Goal: Information Seeking & Learning: Learn about a topic

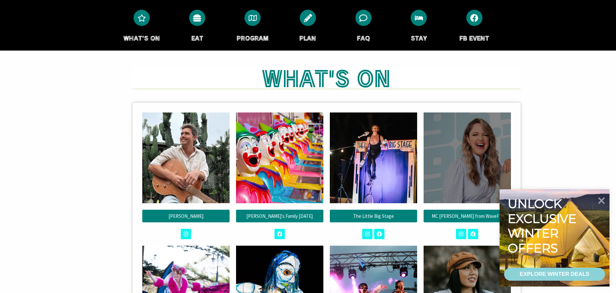
scroll to position [356, 0]
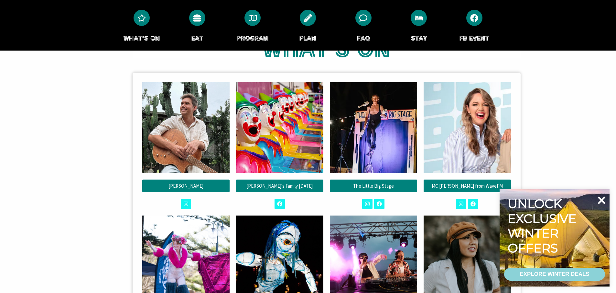
click at [607, 201] on icon at bounding box center [602, 200] width 16 height 16
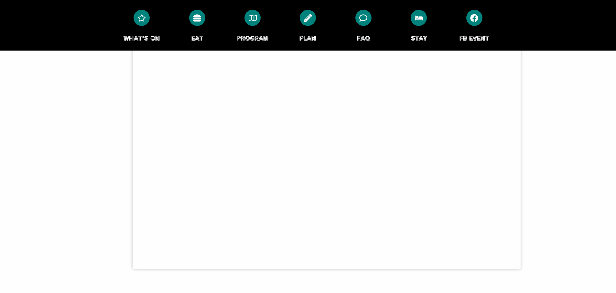
scroll to position [2524, 0]
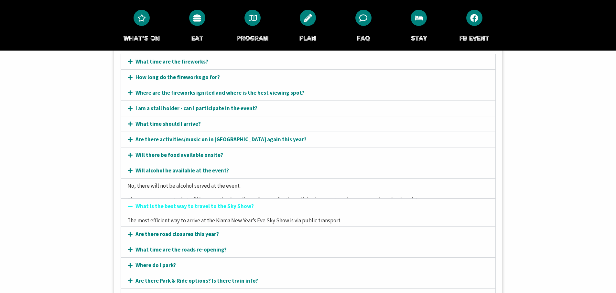
scroll to position [2808, 0]
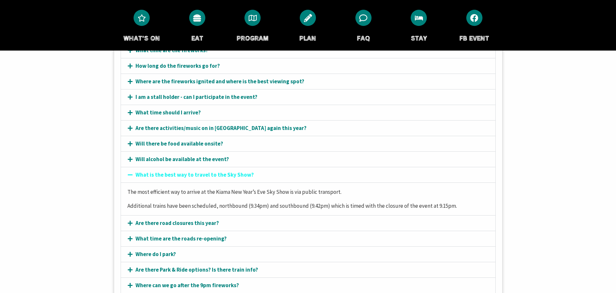
click at [197, 155] on link "Will alcohol be available at the event?" at bounding box center [183, 158] width 94 height 7
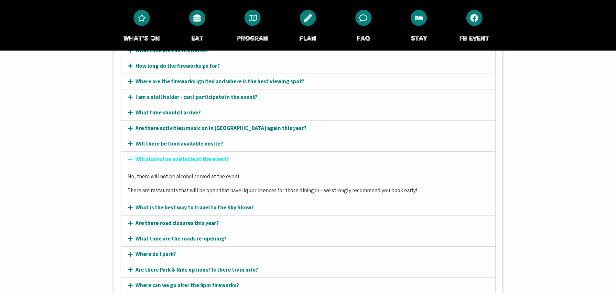
click at [177, 204] on link "What is the best way to travel to the Sky Show?" at bounding box center [195, 207] width 118 height 7
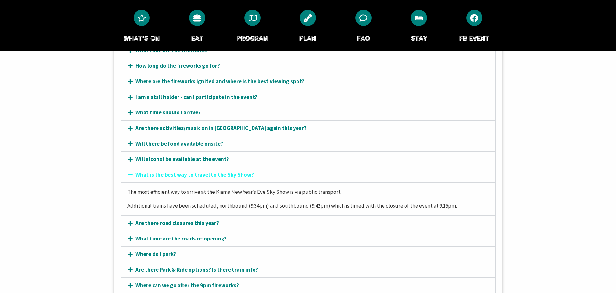
click at [170, 219] on link "Are there road closures this year?" at bounding box center [177, 222] width 83 height 7
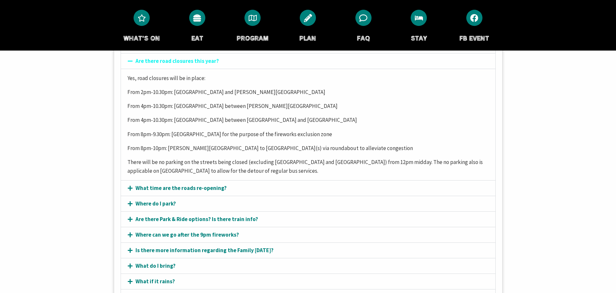
scroll to position [2938, 0]
drag, startPoint x: 185, startPoint y: 162, endPoint x: 184, endPoint y: 165, distance: 3.3
click at [185, 162] on div "Yes, road closures will be in place: From 2pm-10.30pm: [GEOGRAPHIC_DATA] and [P…" at bounding box center [308, 124] width 375 height 112
click at [178, 184] on link "What time are the roads re-opening?" at bounding box center [181, 187] width 91 height 7
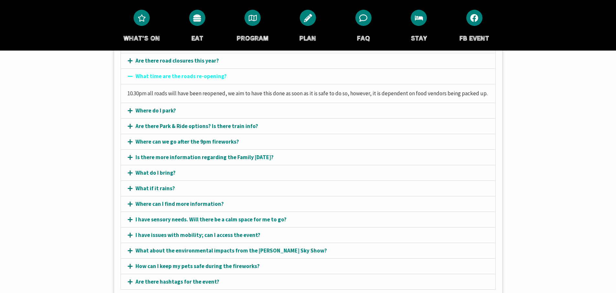
click at [167, 153] on link "Is there more information regarding the Family [DATE]?" at bounding box center [205, 156] width 138 height 7
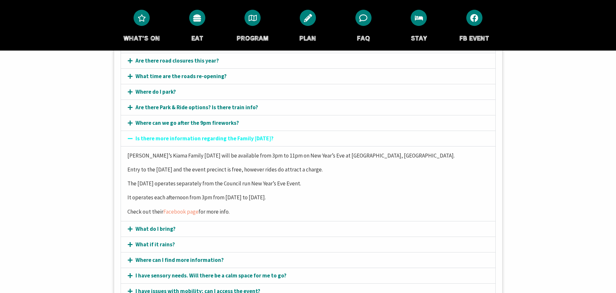
drag, startPoint x: 179, startPoint y: 139, endPoint x: 280, endPoint y: 189, distance: 112.6
click at [280, 189] on div "[PERSON_NAME]’s Kiama Family [DATE] will be available from 3pm to 11pm on New Y…" at bounding box center [308, 183] width 375 height 75
click at [285, 193] on p "It operates each afternoon from 3pm from [DATE] to [DATE]." at bounding box center [308, 197] width 362 height 9
drag, startPoint x: 285, startPoint y: 184, endPoint x: 271, endPoint y: 138, distance: 48.1
click at [271, 146] on div "[PERSON_NAME]’s Kiama Family [DATE] will be available from 3pm to 11pm on New Y…" at bounding box center [308, 183] width 375 height 75
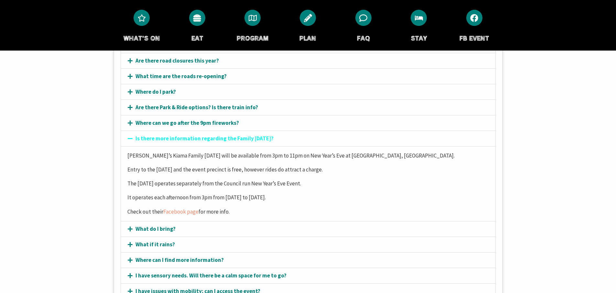
click at [271, 151] on p "[PERSON_NAME]’s Kiama Family [DATE] will be available from 3pm to 11pm on New Y…" at bounding box center [308, 155] width 362 height 9
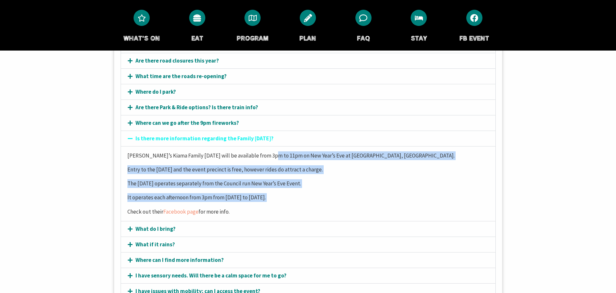
drag, startPoint x: 271, startPoint y: 138, endPoint x: 308, endPoint y: 183, distance: 58.2
click at [308, 183] on div "[PERSON_NAME]’s Kiama Family [DATE] will be available from 3pm to 11pm on New Y…" at bounding box center [308, 183] width 375 height 75
click at [308, 193] on p "It operates each afternoon from 3pm from [DATE] to [DATE]." at bounding box center [308, 197] width 362 height 9
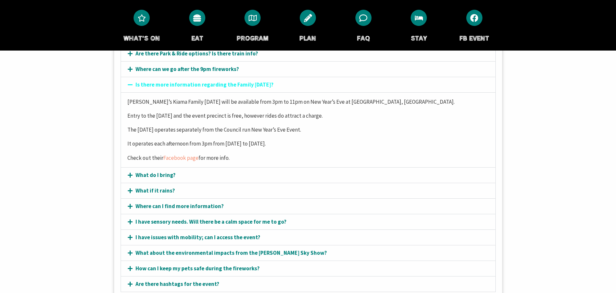
scroll to position [3002, 0]
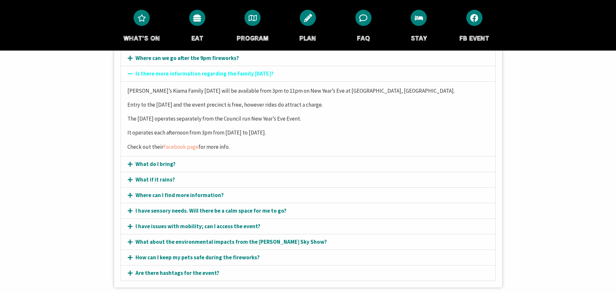
click at [159, 160] on link "What do I bring?" at bounding box center [156, 163] width 40 height 7
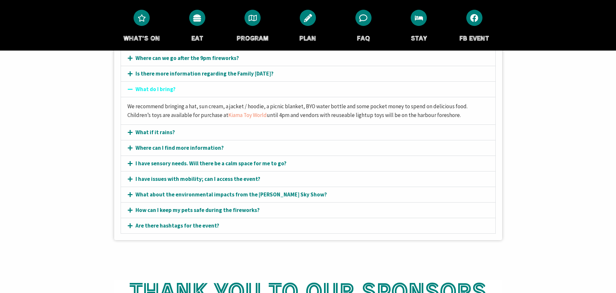
click at [167, 144] on link "Where can I find more information?" at bounding box center [180, 147] width 88 height 7
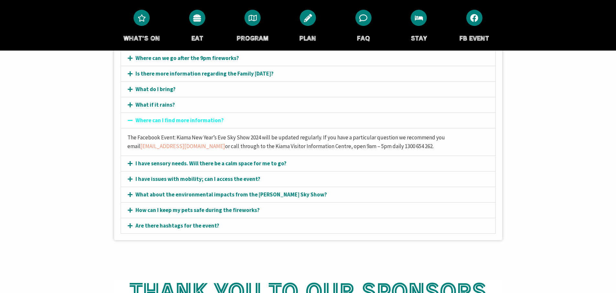
click at [217, 160] on link "I have sensory needs. Will there be a calm space for me to go?" at bounding box center [211, 163] width 151 height 7
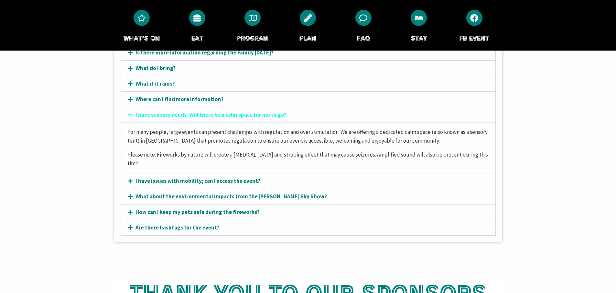
scroll to position [3035, 0]
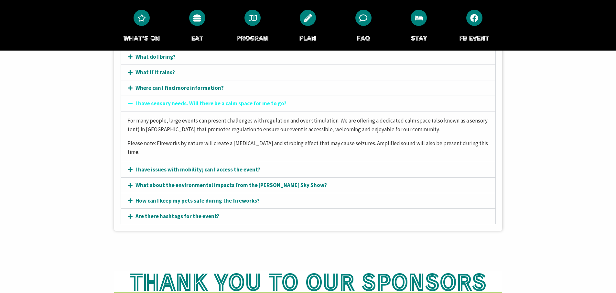
click at [222, 177] on div "What about the environmental impacts from the [PERSON_NAME] Sky Show?" at bounding box center [308, 184] width 375 height 15
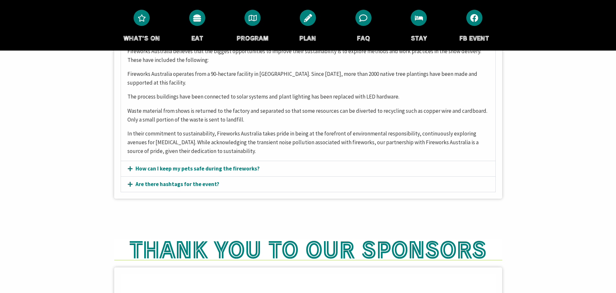
scroll to position [3326, 0]
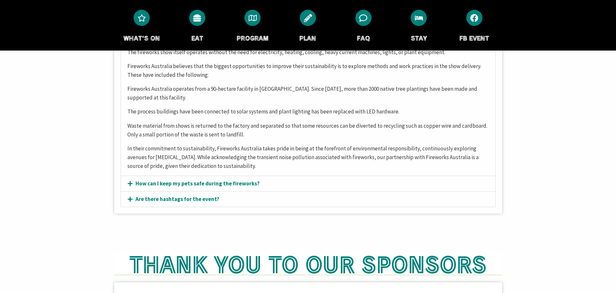
click at [182, 176] on div "How can I keep my pets safe during the fireworks?" at bounding box center [308, 183] width 375 height 15
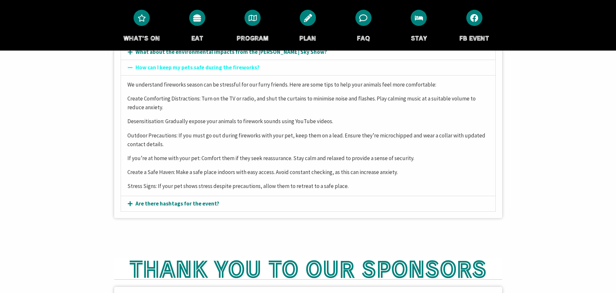
scroll to position [3106, 0]
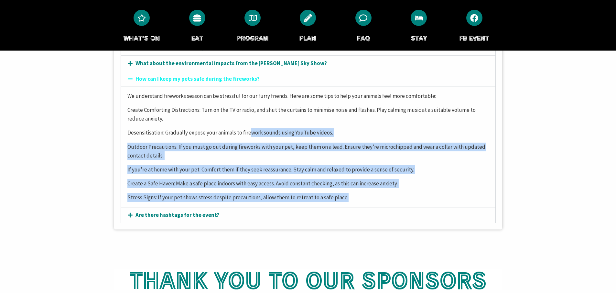
drag, startPoint x: 250, startPoint y: 115, endPoint x: 348, endPoint y: 182, distance: 118.6
click at [348, 182] on div "We understand fireworks season can be stressful for our furry friends. Here are…" at bounding box center [308, 146] width 375 height 120
click at [353, 176] on div "We understand fireworks season can be stressful for our furry friends. Here are…" at bounding box center [308, 146] width 375 height 120
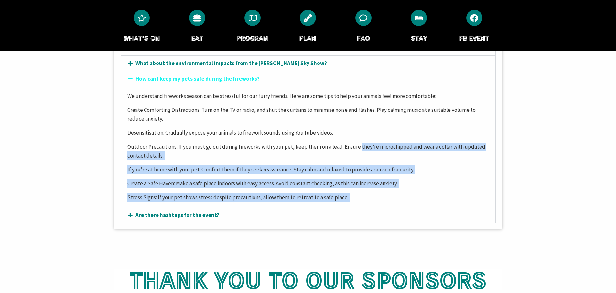
drag, startPoint x: 353, startPoint y: 176, endPoint x: 367, endPoint y: 130, distance: 48.5
click at [367, 130] on div "We understand fireworks season can be stressful for our furry friends. Here are…" at bounding box center [308, 146] width 375 height 120
click at [367, 142] on p "Outdoor Precautions: If you must go out during fireworks with your pet, keep th…" at bounding box center [308, 150] width 362 height 17
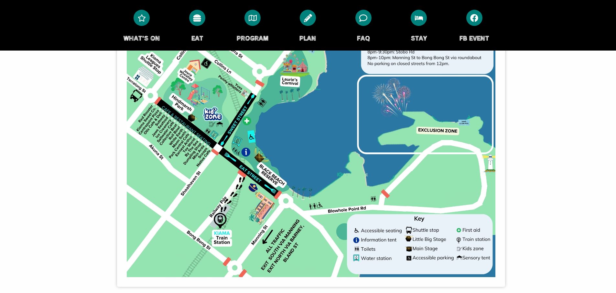
scroll to position [2483, 16]
